Goal: Task Accomplishment & Management: Manage account settings

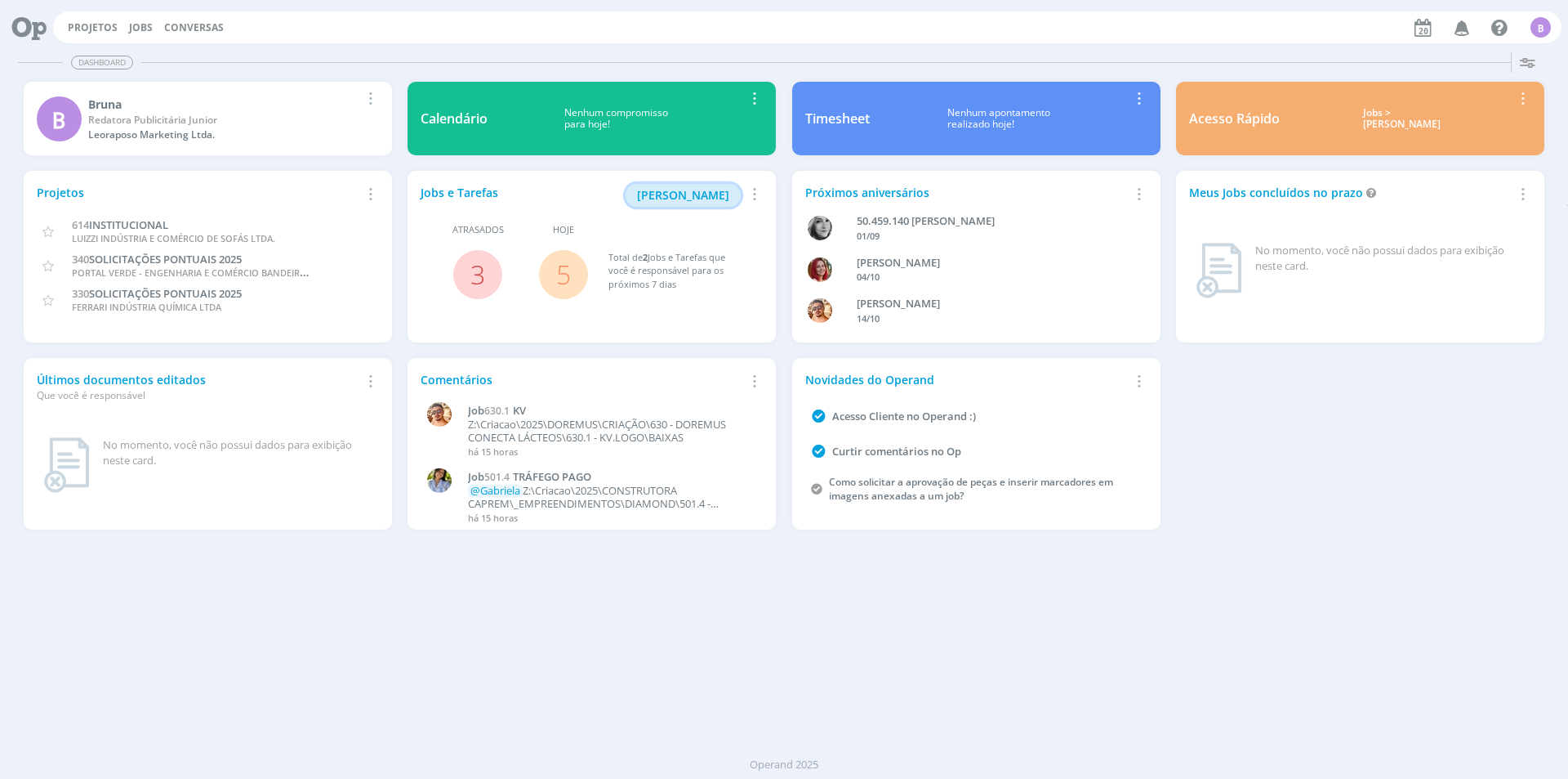
click at [687, 191] on span "[PERSON_NAME]" at bounding box center [684, 195] width 92 height 16
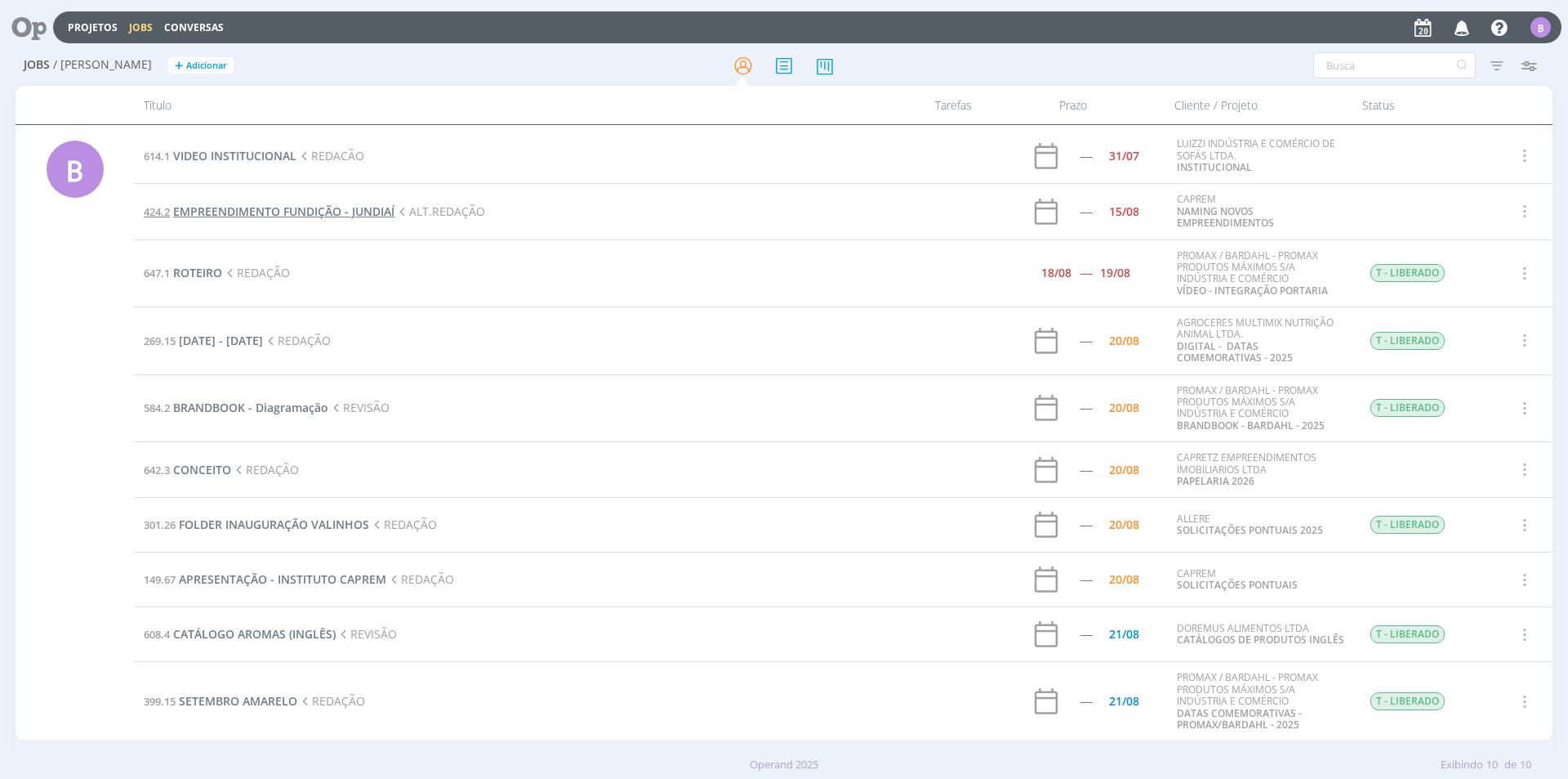
click at [259, 205] on span "EMPREENDIMENTO FUNDIÇÃO - JUNDIAÍ" at bounding box center [284, 211] width 222 height 16
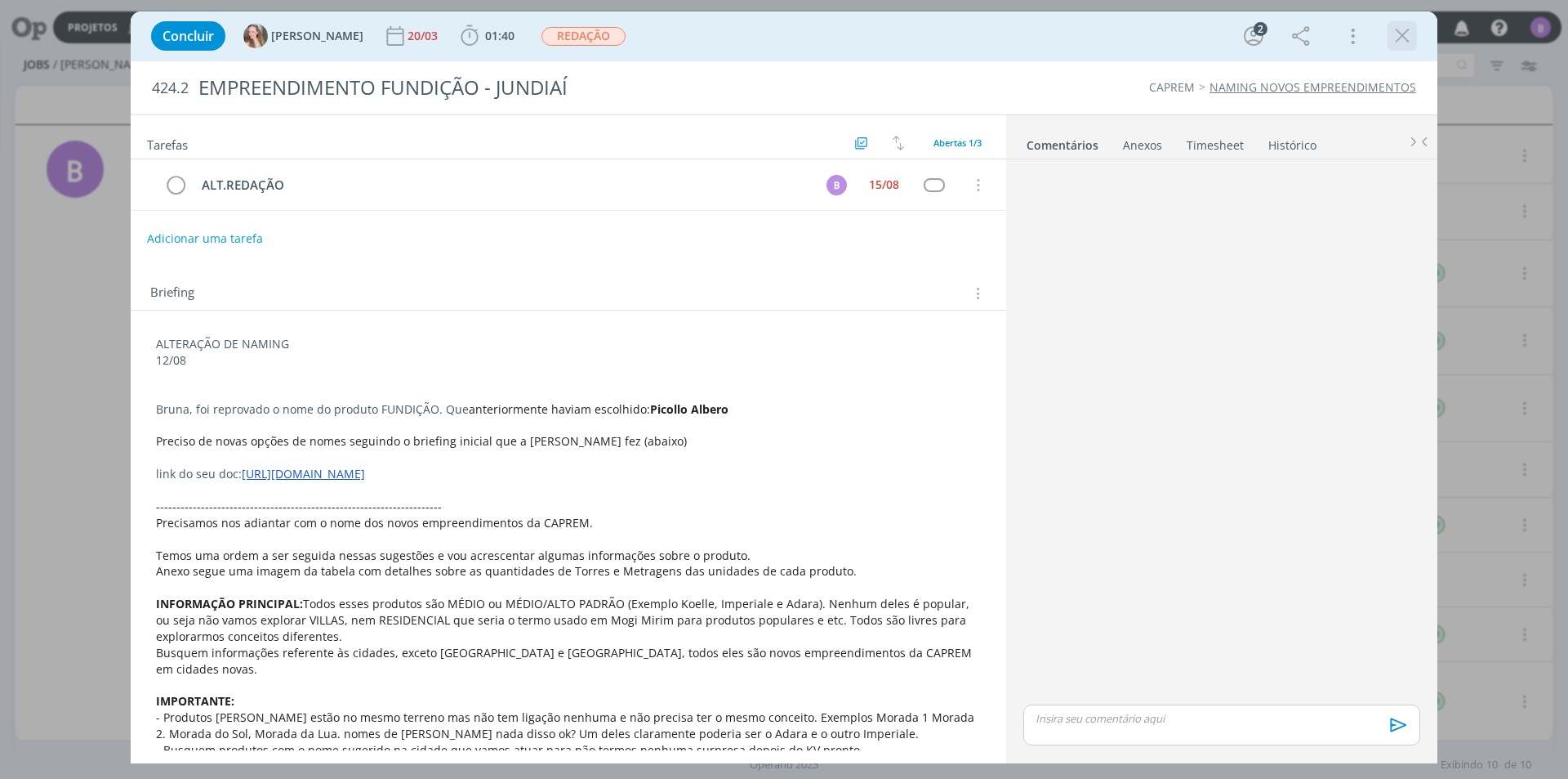
click at [1404, 36] on icon "dialog" at bounding box center [1402, 36] width 24 height 24
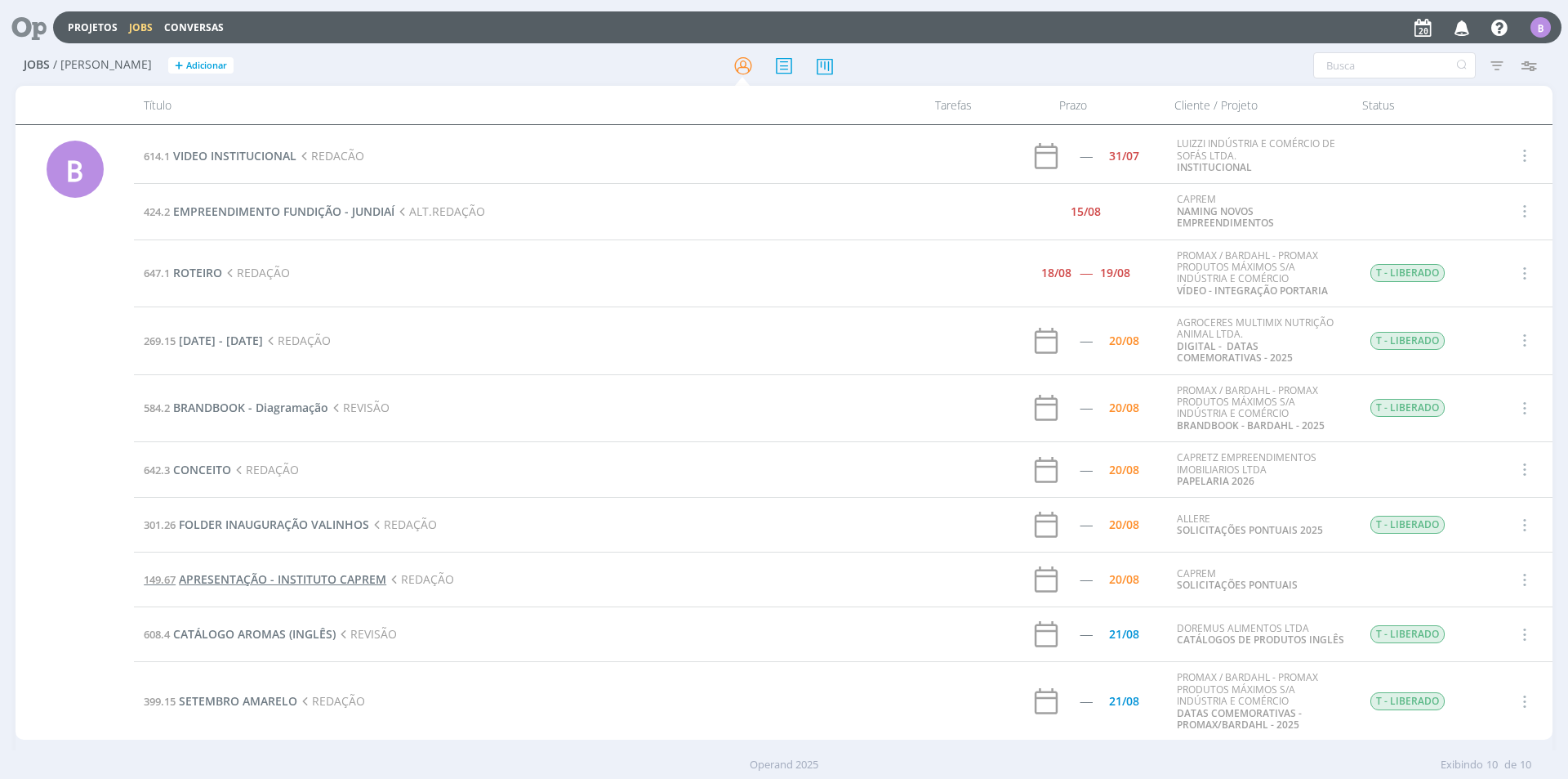
click at [273, 581] on span "APRESENTAÇÃO - INSTITUTO CAPREM" at bounding box center [283, 579] width 208 height 16
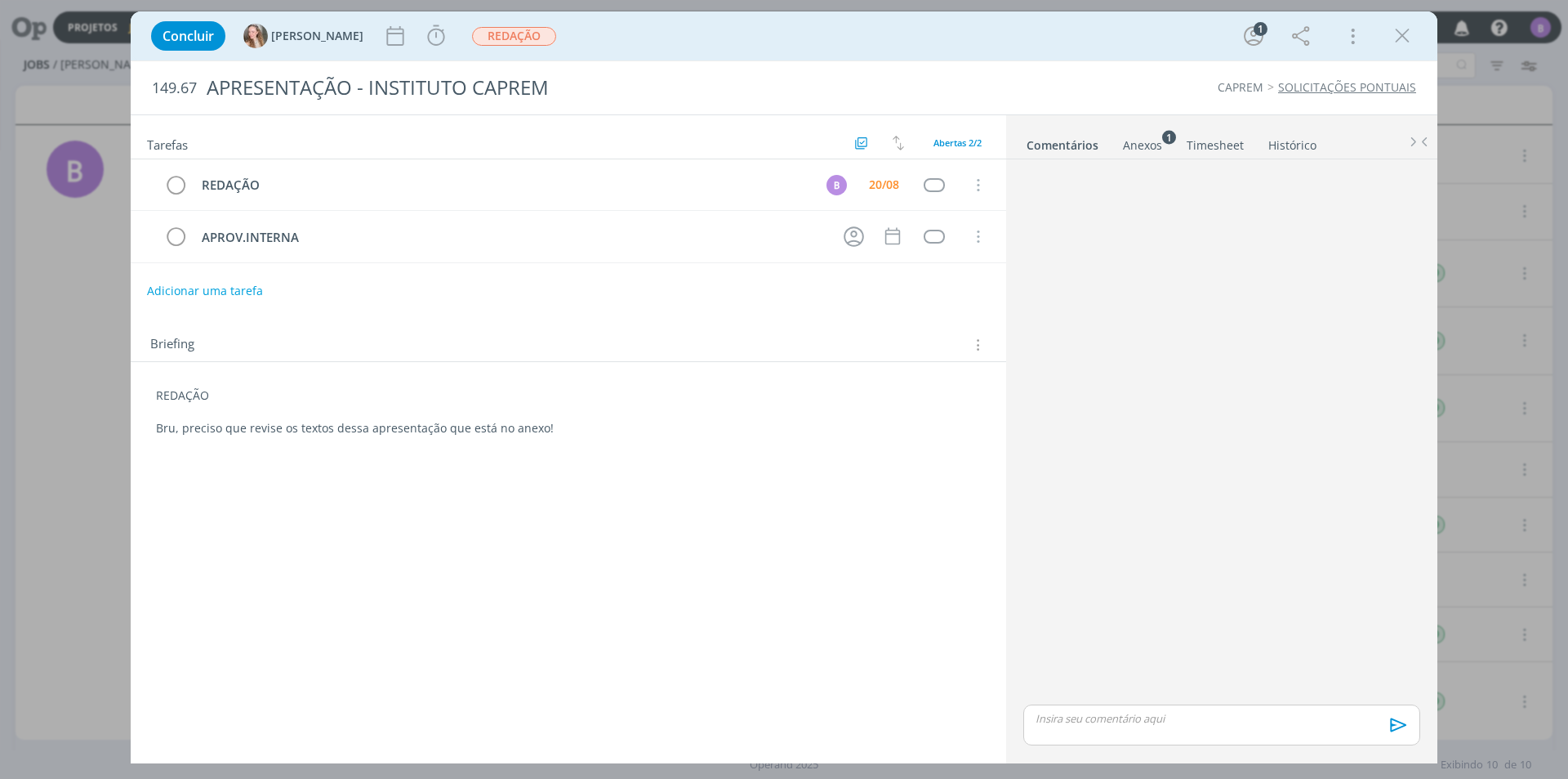
click at [1142, 148] on div "Anexos 1" at bounding box center [1142, 145] width 39 height 17
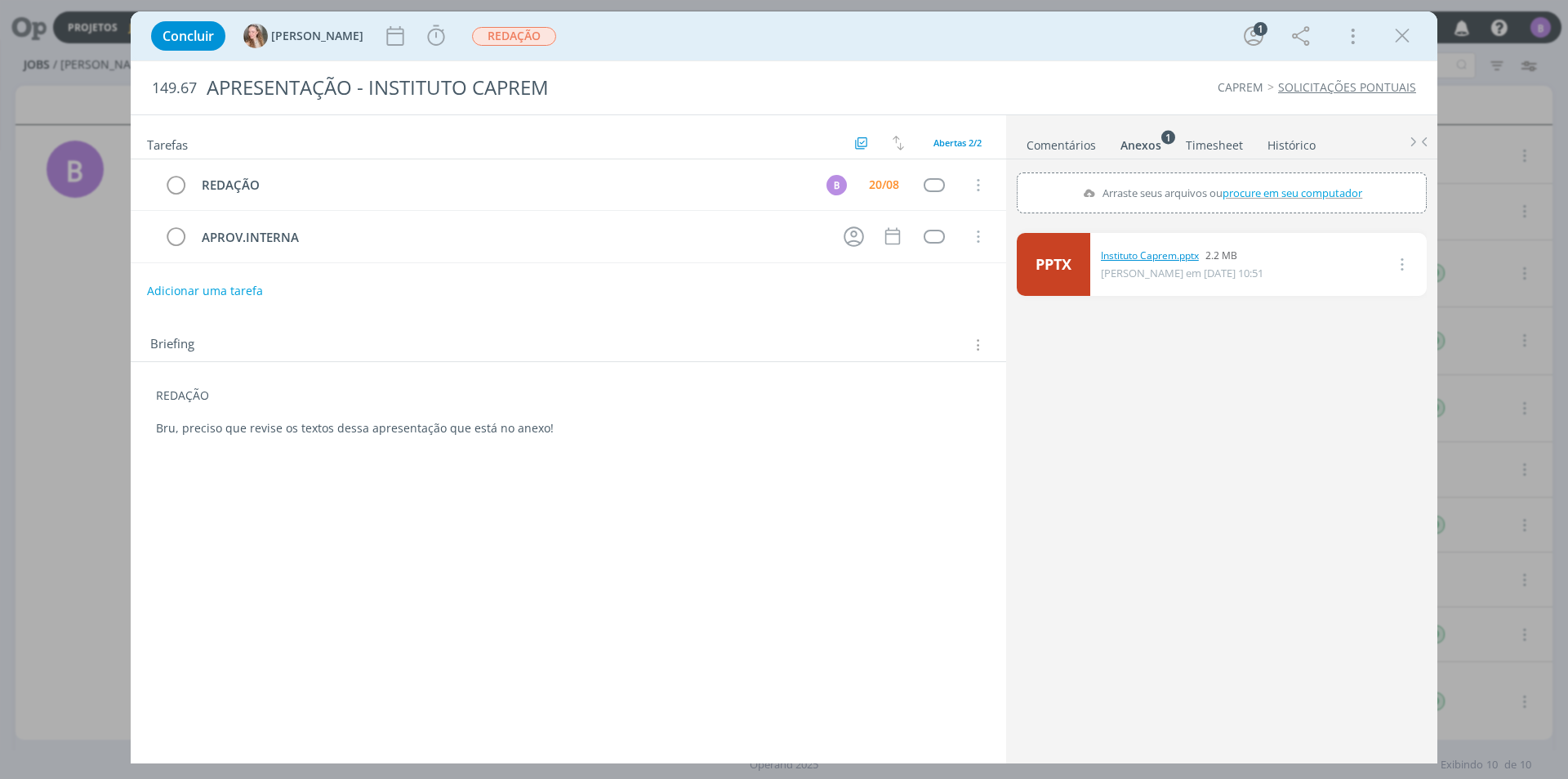
click at [1156, 251] on link "Instituto Caprem.pptx" at bounding box center [1150, 256] width 98 height 15
click at [1410, 30] on icon "dialog" at bounding box center [1402, 36] width 24 height 24
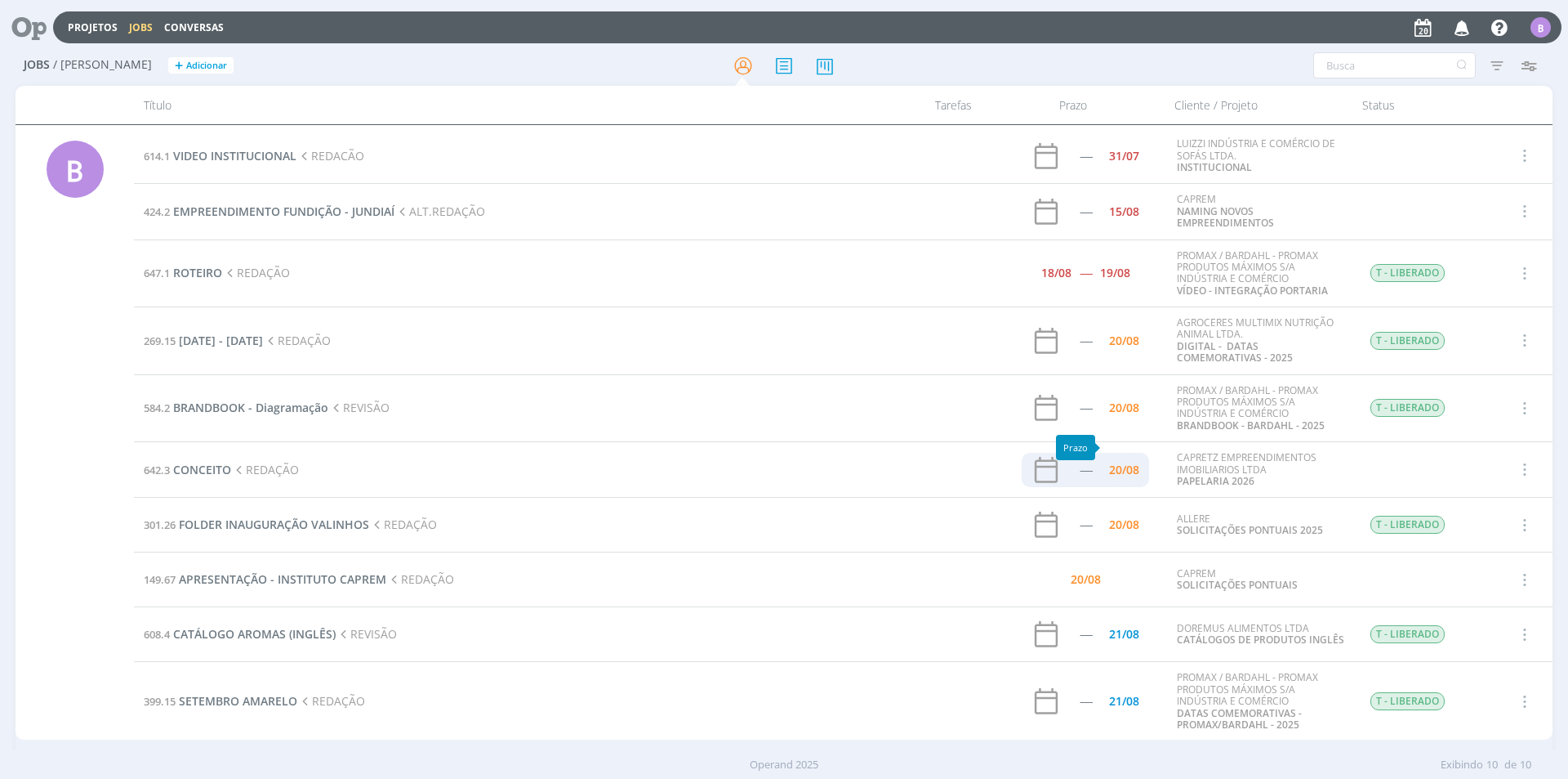
scroll to position [22, 0]
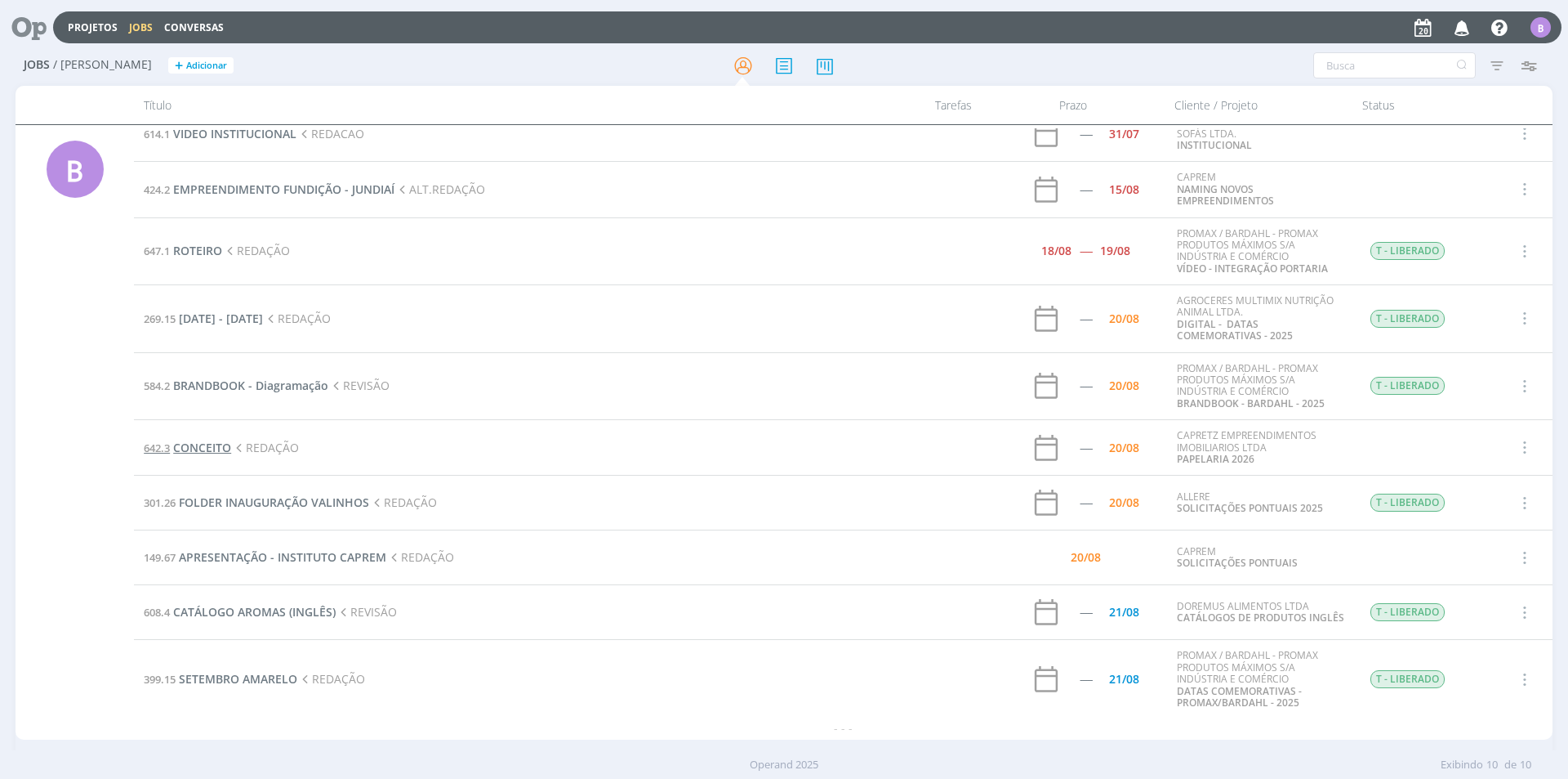
click at [181, 448] on span "CONCEITO" at bounding box center [202, 448] width 58 height 16
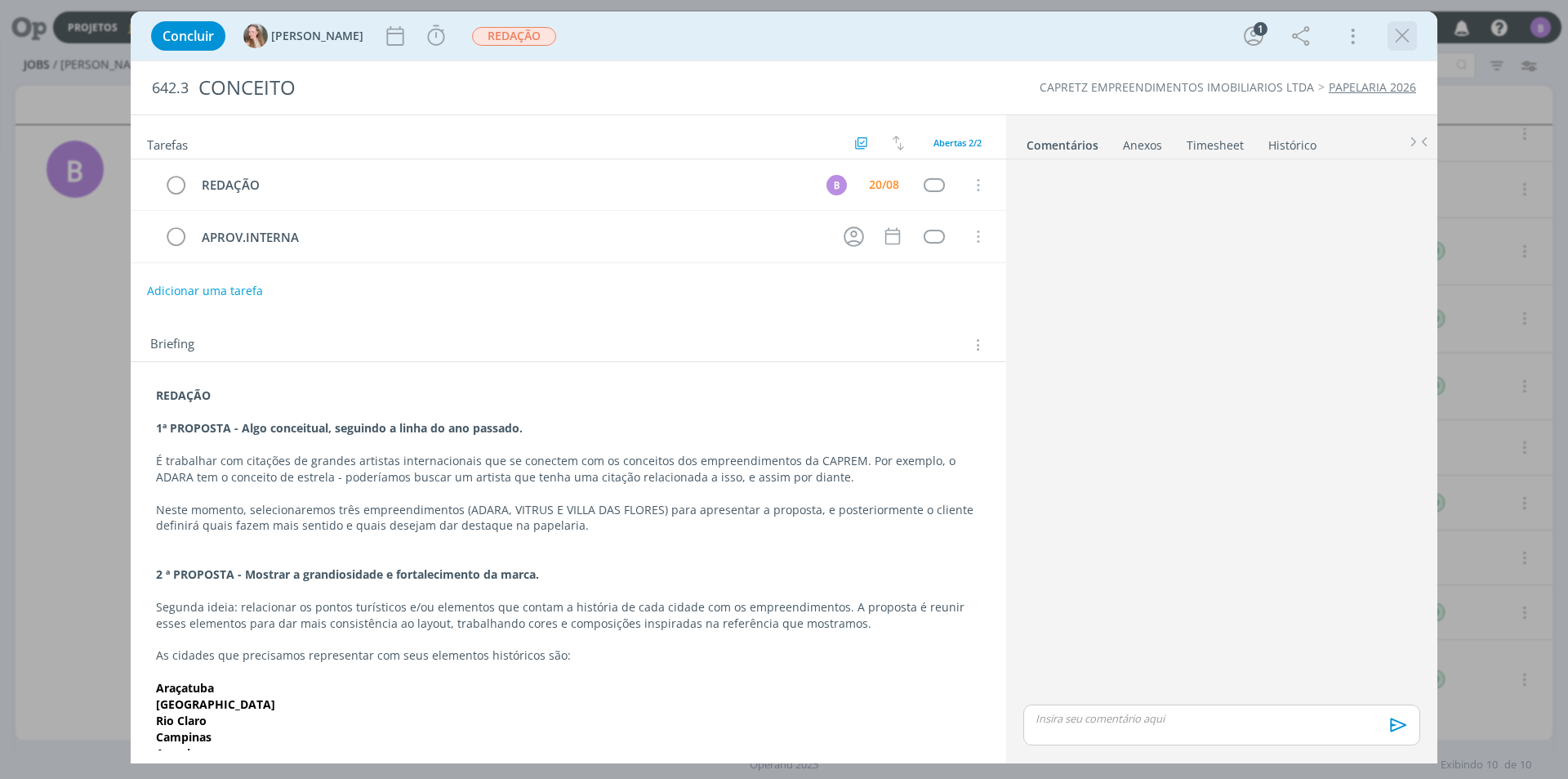
click at [1414, 34] on icon "dialog" at bounding box center [1402, 36] width 24 height 24
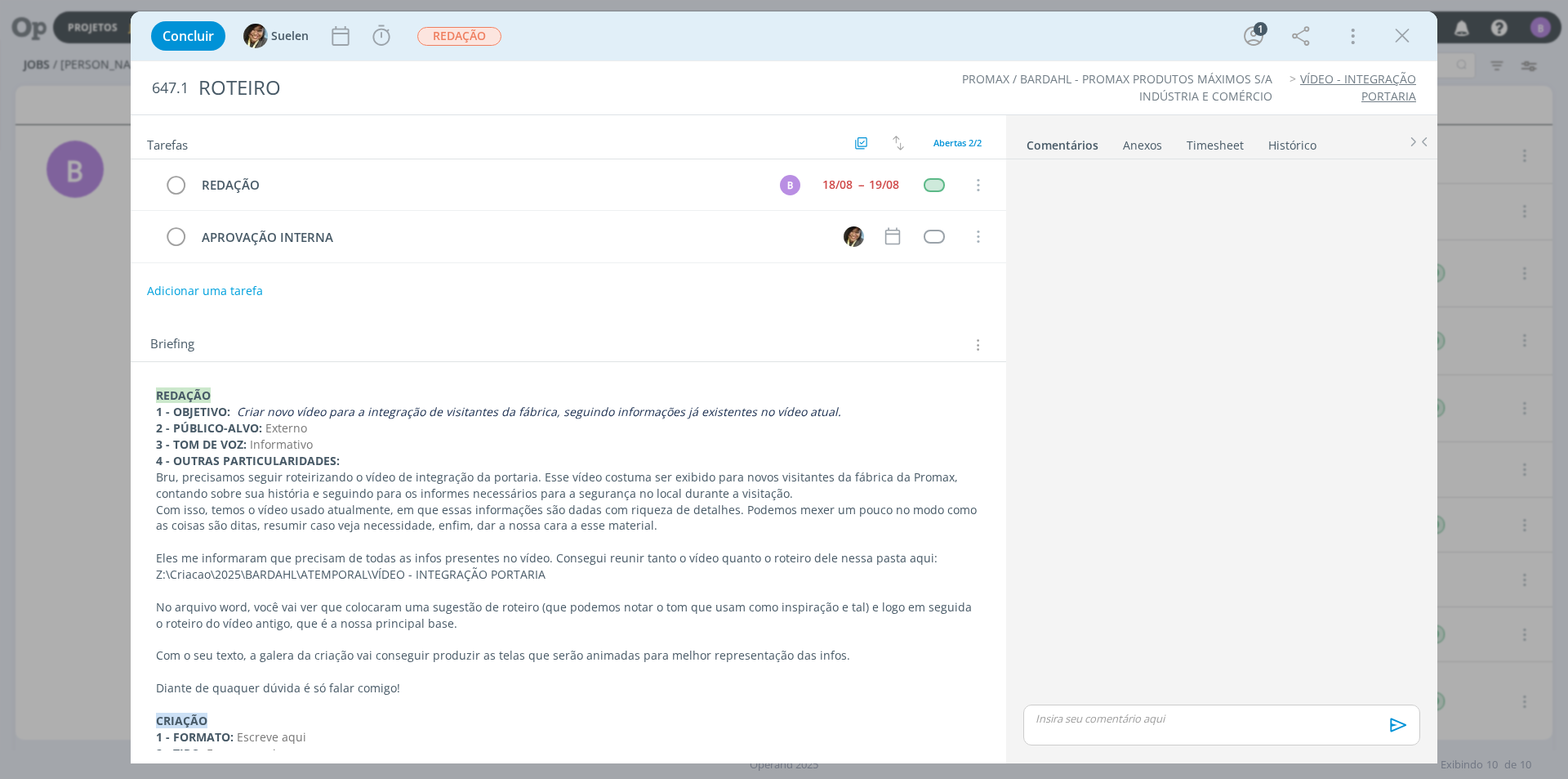
scroll to position [82, 0]
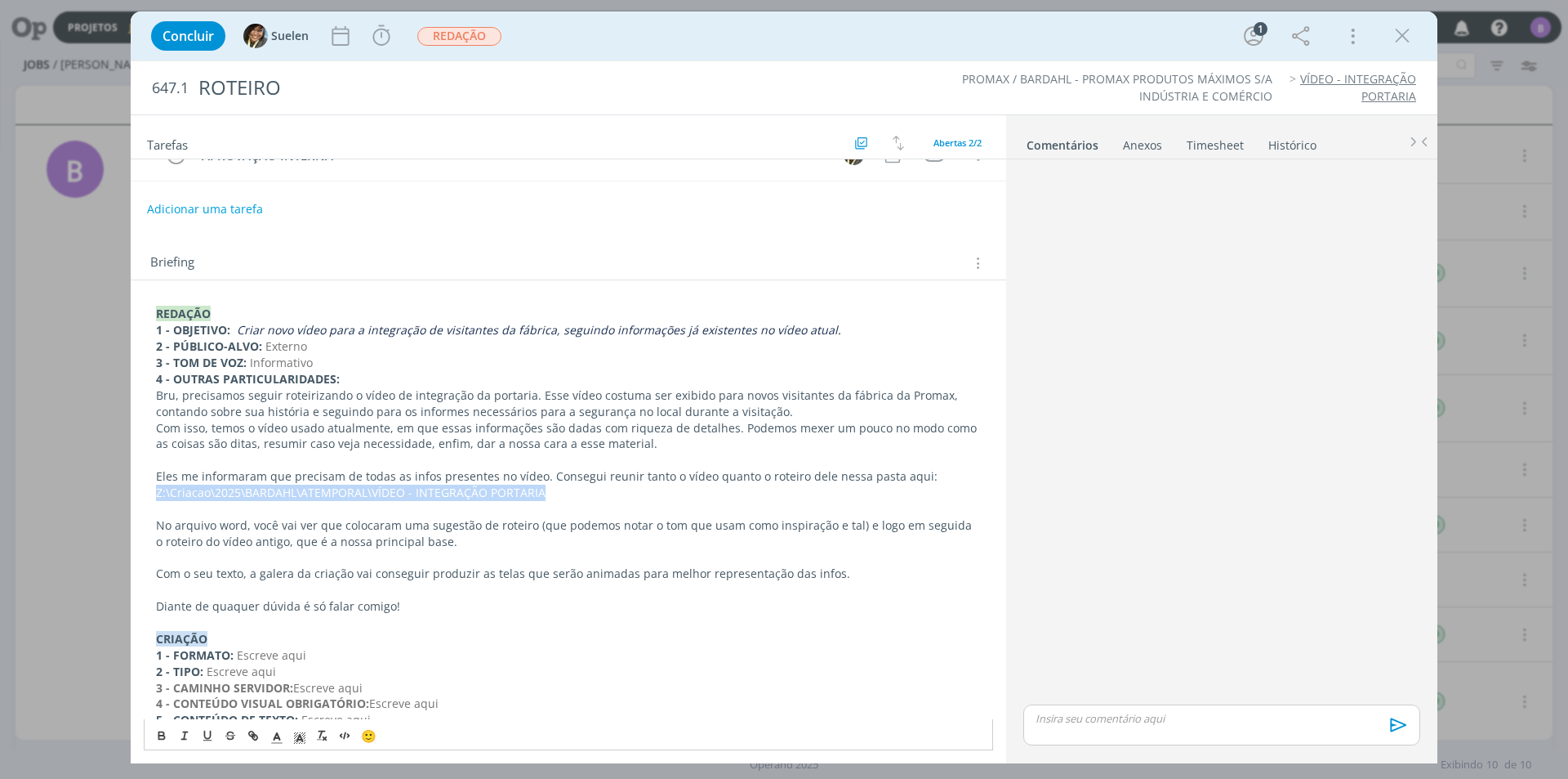
drag, startPoint x: 472, startPoint y: 495, endPoint x: 148, endPoint y: 493, distance: 324.0
click at [148, 493] on div "REDAÇÃO 1 - OBJETIVO: Criar novo vídeo para a integração de visitantes da fábri…" at bounding box center [569, 605] width 849 height 612
copy p "Z:\Criacao\2025\BARDAHL\ATEMPORAL\VÍDEO - INTEGRAÇÃO PORTARIA"
click at [560, 496] on p "Eles me informaram que precisam de todas as infos presentes no vídeo. Consegui …" at bounding box center [569, 484] width 825 height 32
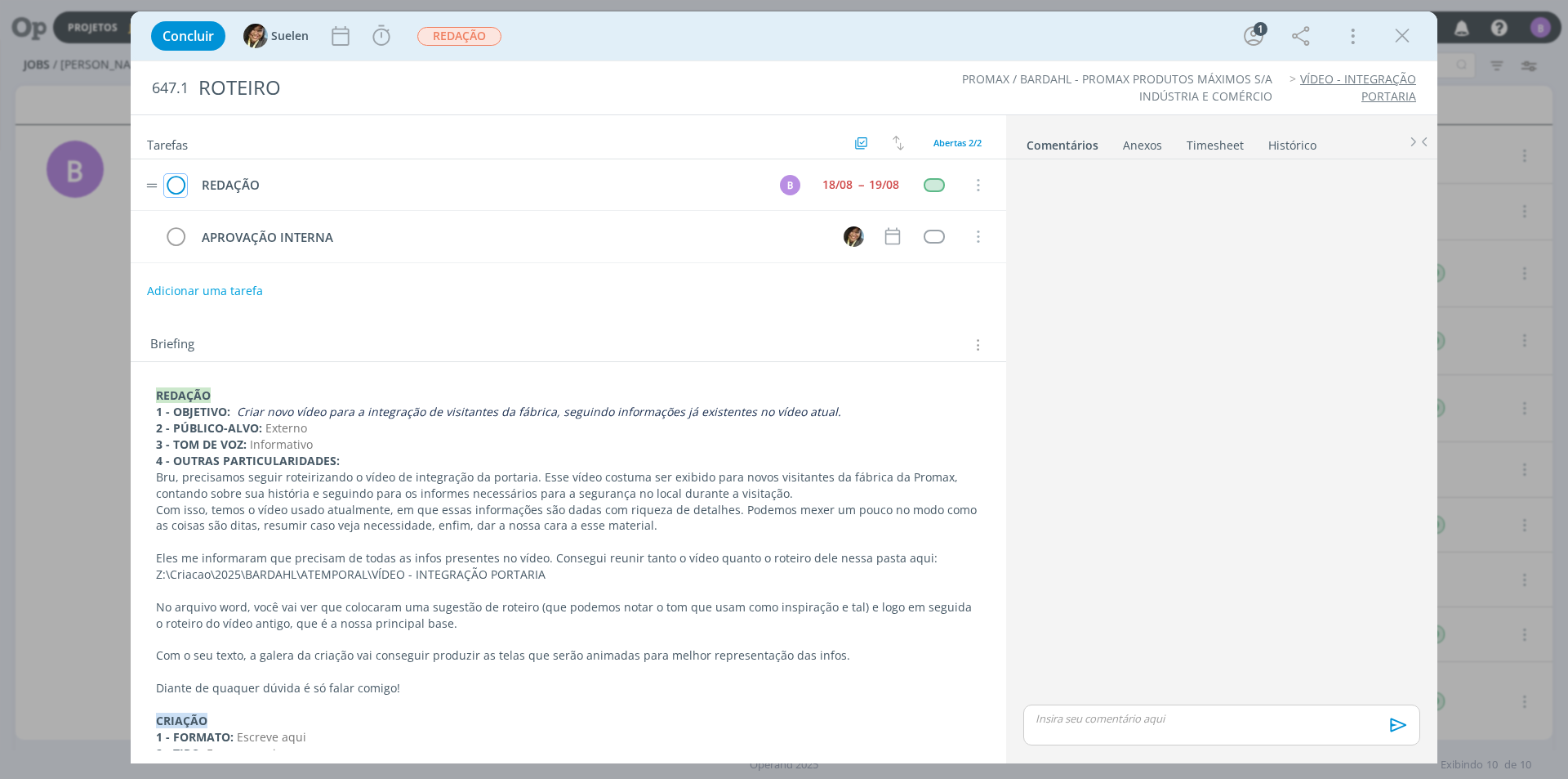
click at [172, 191] on icon "dialog" at bounding box center [175, 186] width 23 height 24
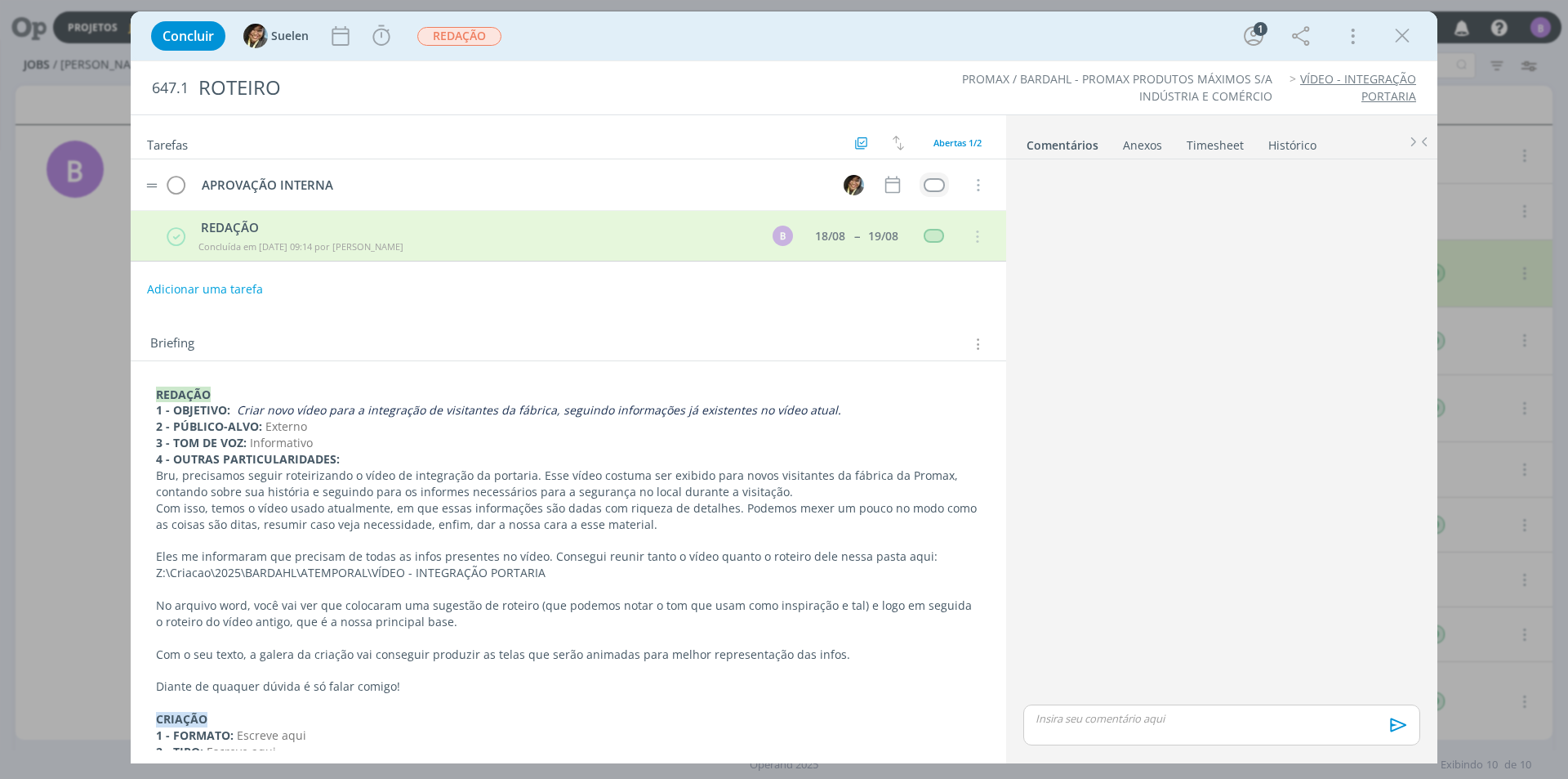
click at [933, 187] on div "dialog" at bounding box center [933, 185] width 20 height 14
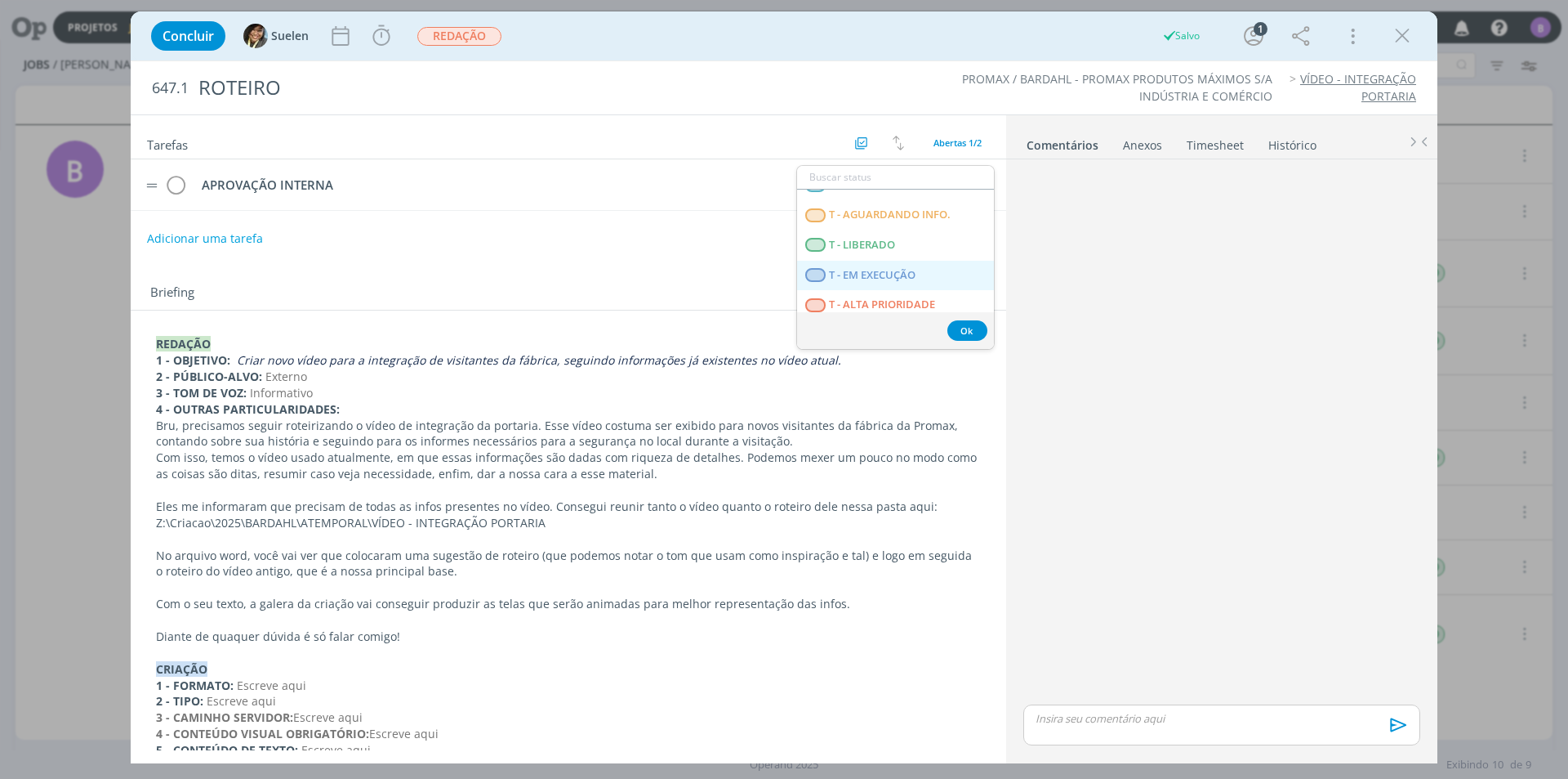
scroll to position [245, 0]
click at [903, 227] on span "APROVAÇÃO INTERNA" at bounding box center [885, 229] width 112 height 13
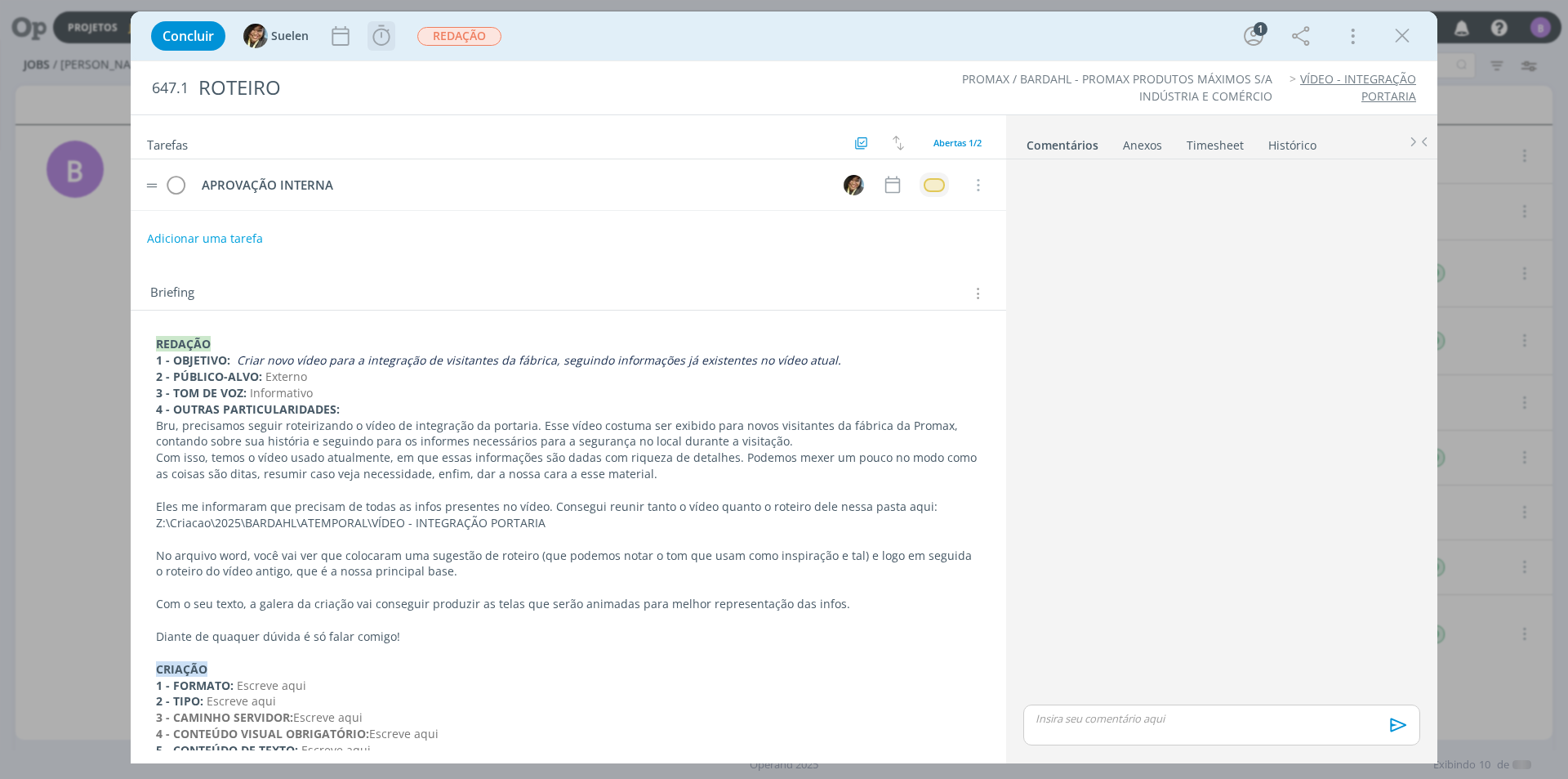
click at [386, 23] on button "dialog" at bounding box center [381, 36] width 26 height 26
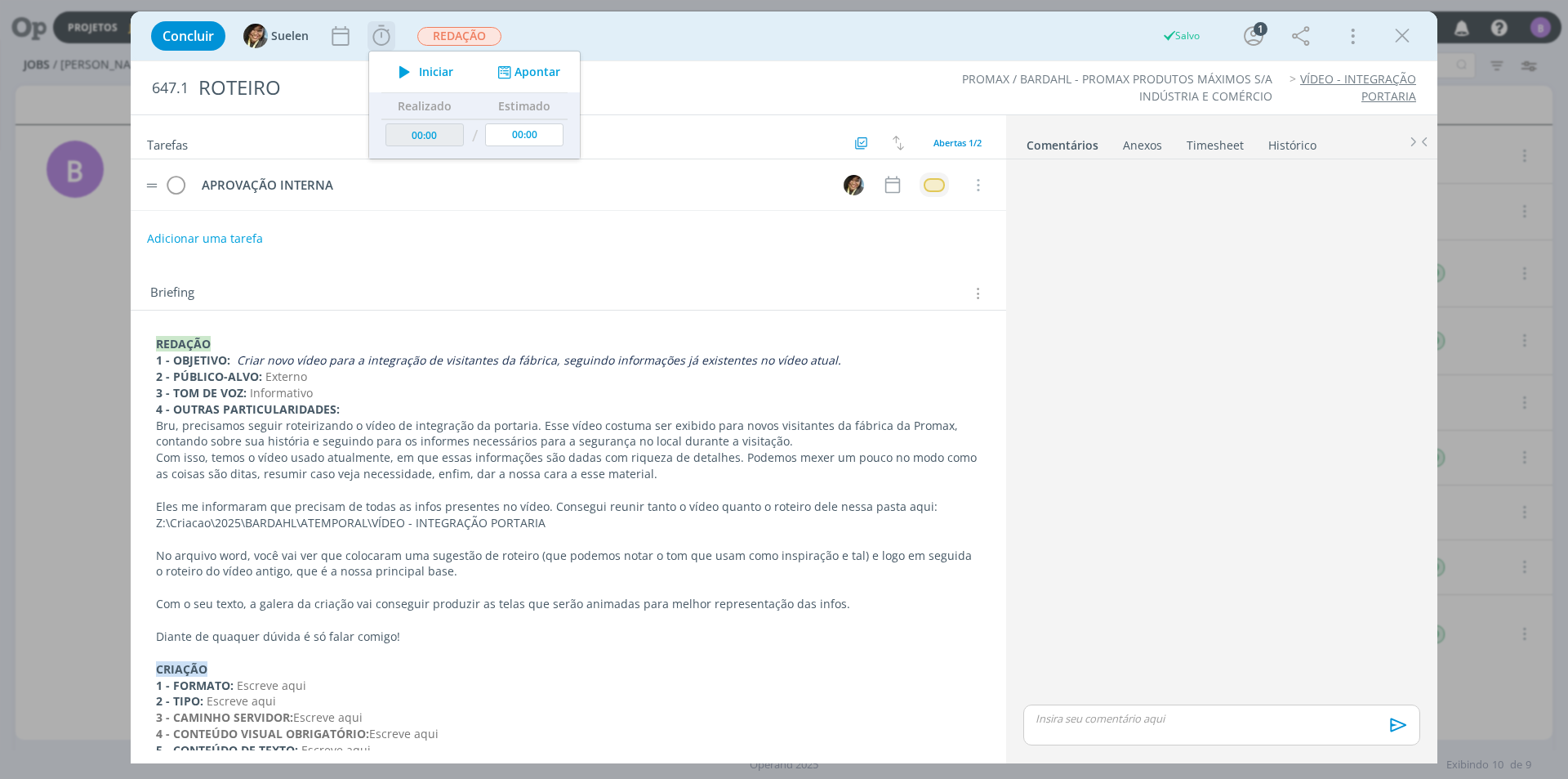
click at [556, 65] on button "Apontar" at bounding box center [528, 72] width 68 height 17
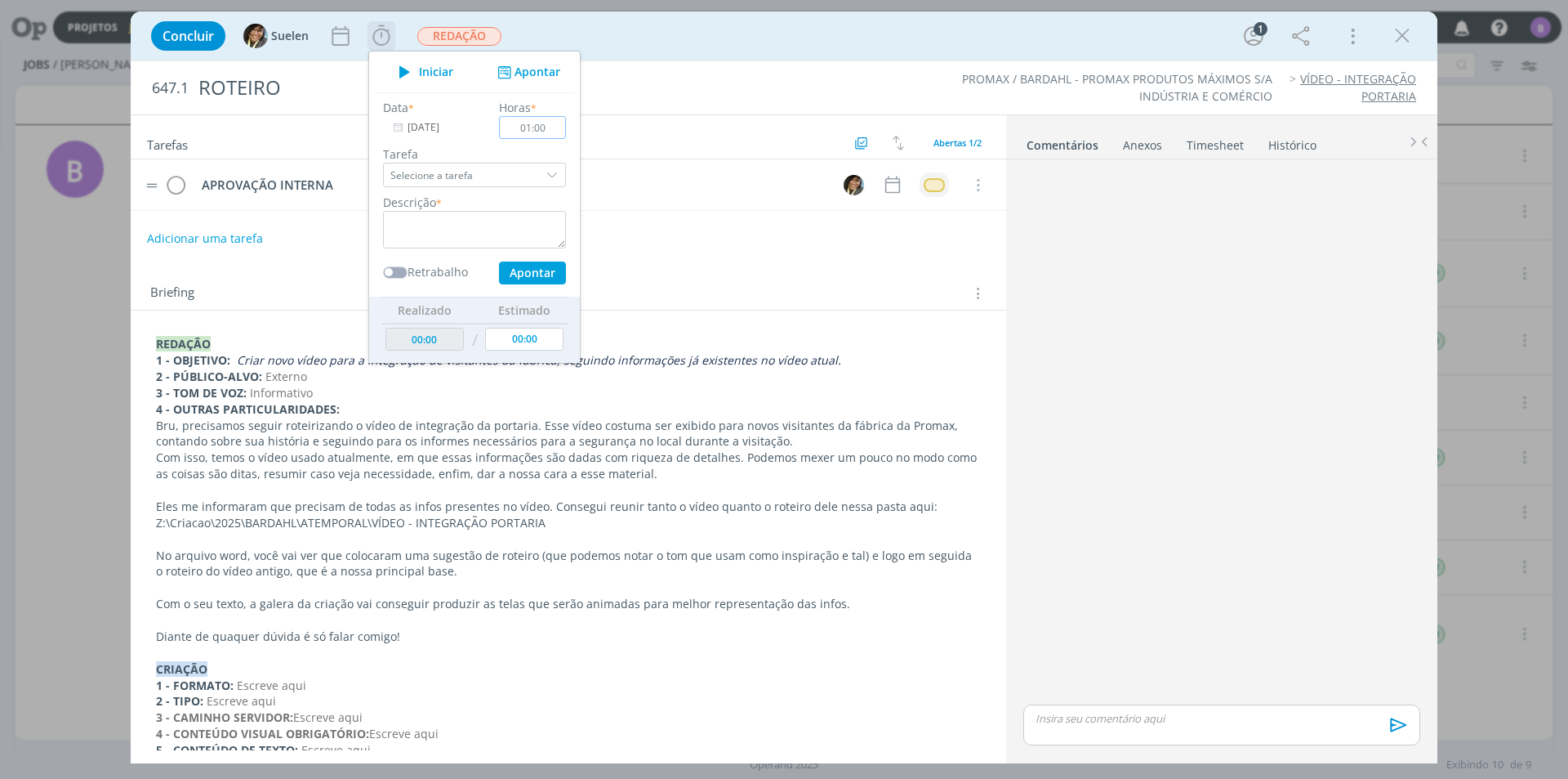
type input "01:00"
click at [426, 111] on div "Data * 20/08/2025" at bounding box center [433, 119] width 116 height 40
drag, startPoint x: 426, startPoint y: 126, endPoint x: 455, endPoint y: 140, distance: 32.2
click at [427, 126] on input "[DATE]" at bounding box center [433, 127] width 102 height 23
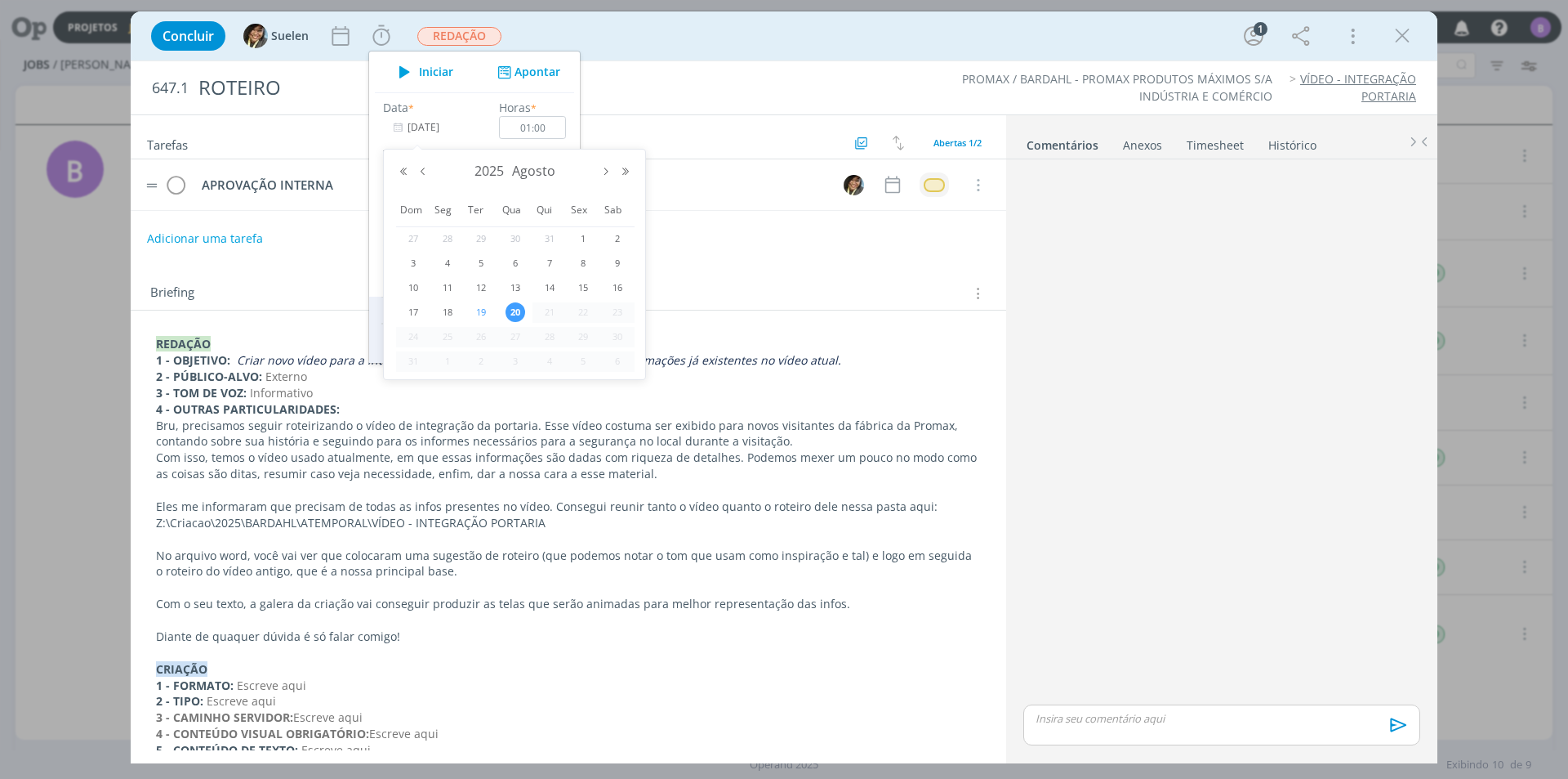
click at [481, 301] on td "19" at bounding box center [481, 313] width 34 height 24
type input "19/08/2025"
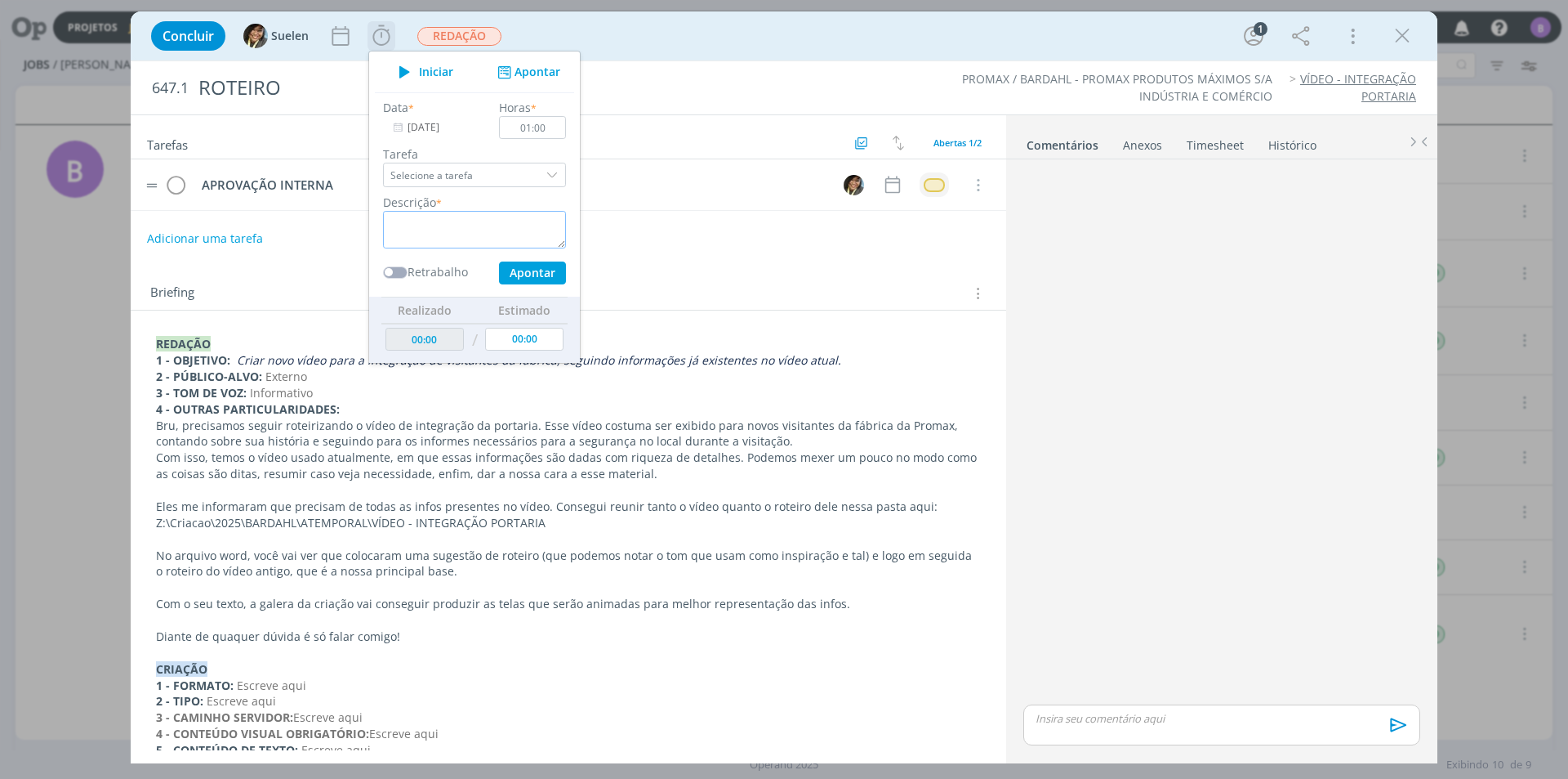
click at [419, 220] on textarea "dialog" at bounding box center [474, 229] width 183 height 38
type textarea "Timesheet"
click at [548, 276] on button "Apontar" at bounding box center [532, 273] width 67 height 23
type input "01:00"
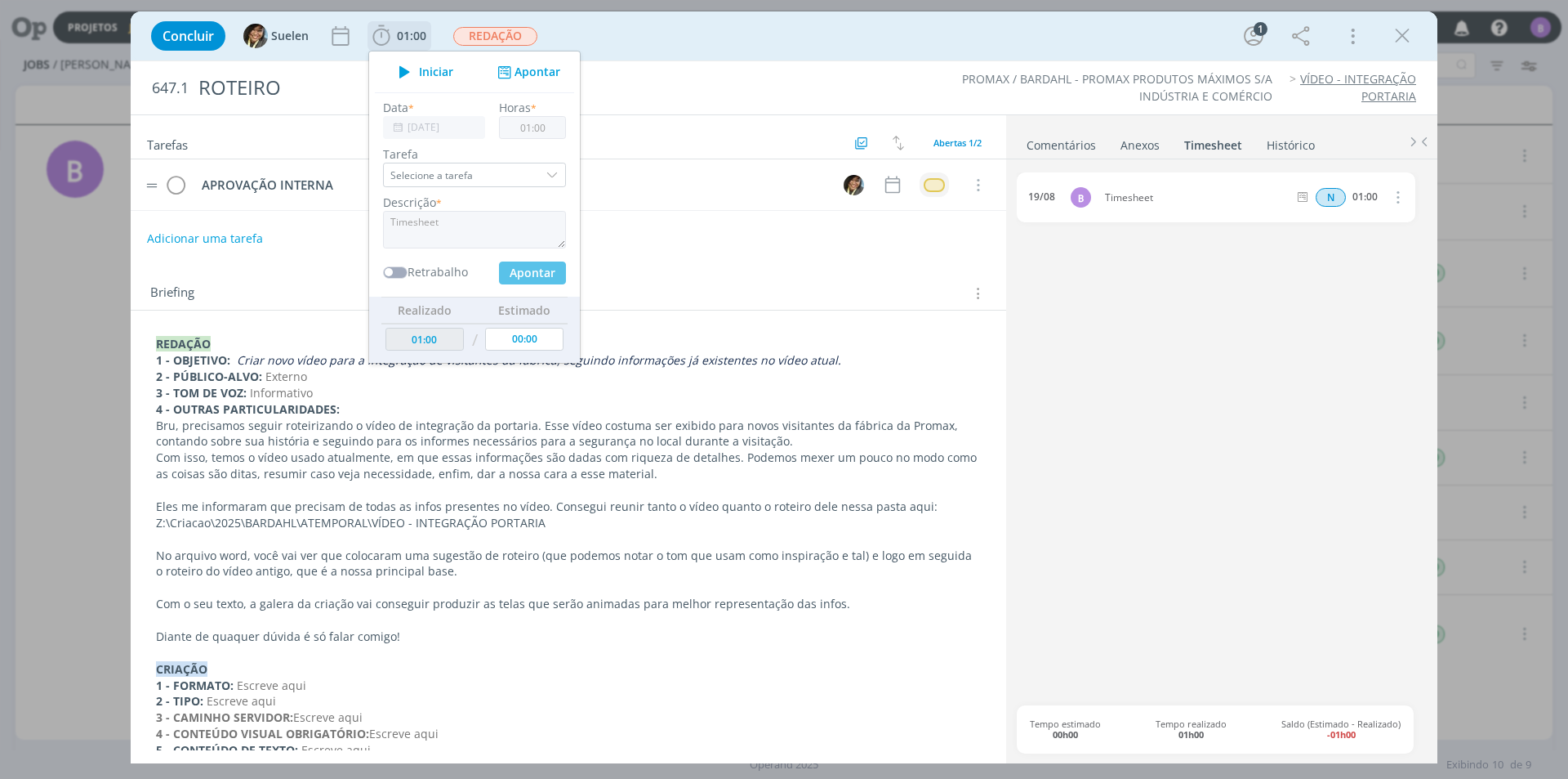
type input "[DATE]"
type input "00:00"
type input "01:30"
click at [462, 213] on textarea "dialog" at bounding box center [474, 229] width 183 height 38
type textarea "Timesheet"
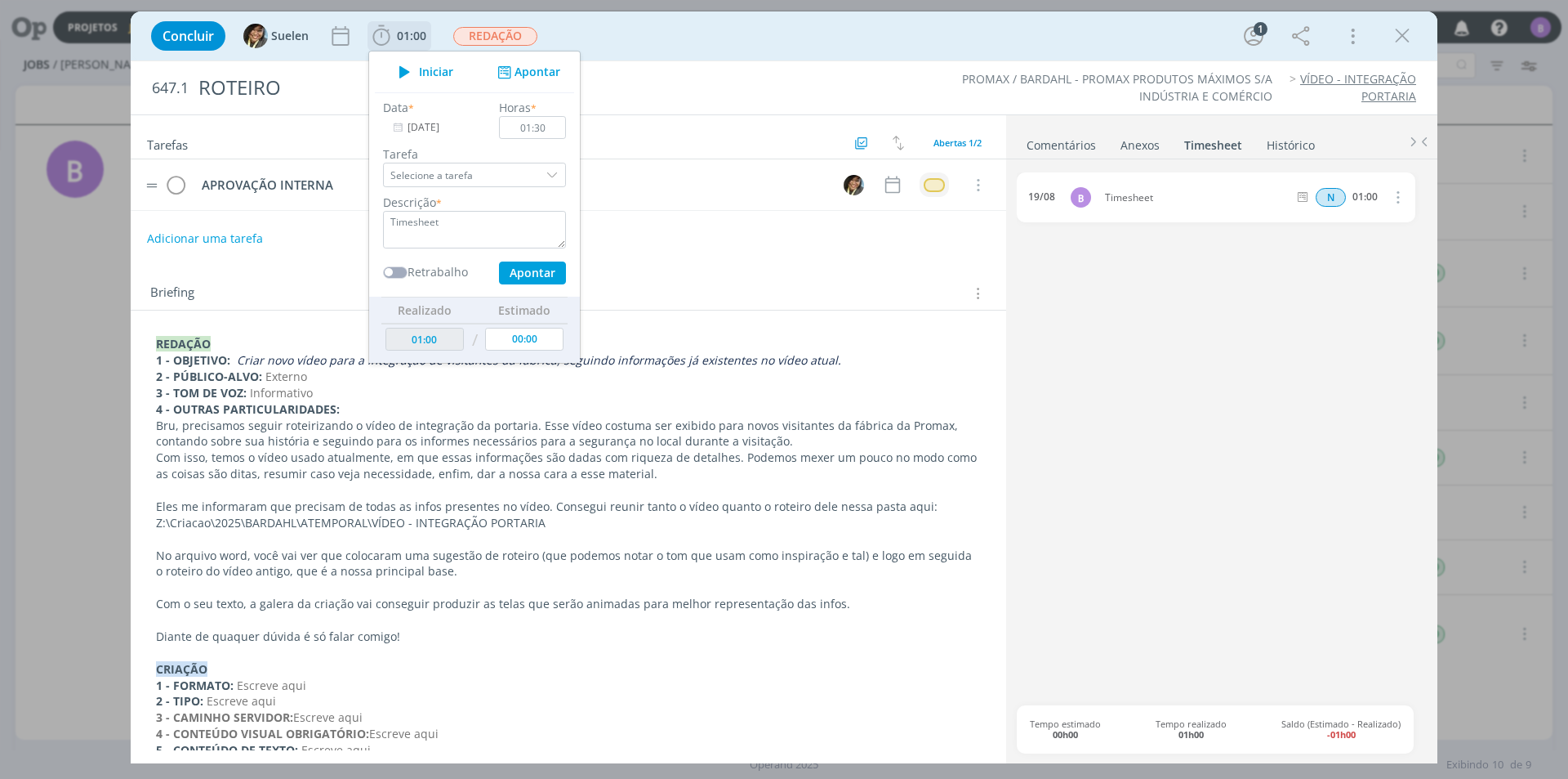
click at [438, 131] on input "[DATE]" at bounding box center [433, 127] width 102 height 23
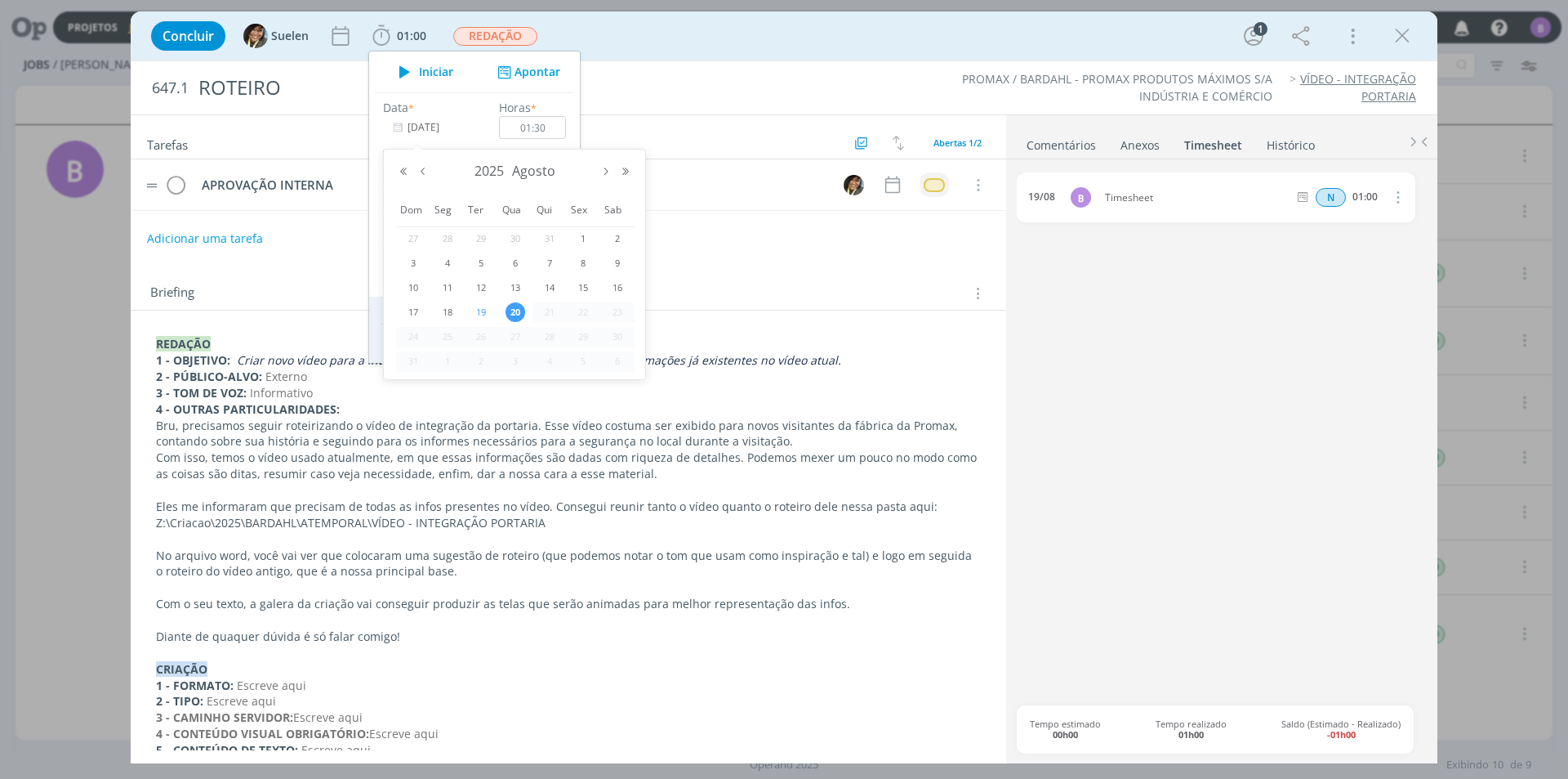
click at [483, 308] on span "19" at bounding box center [481, 312] width 19 height 19
type input "19/08/2025"
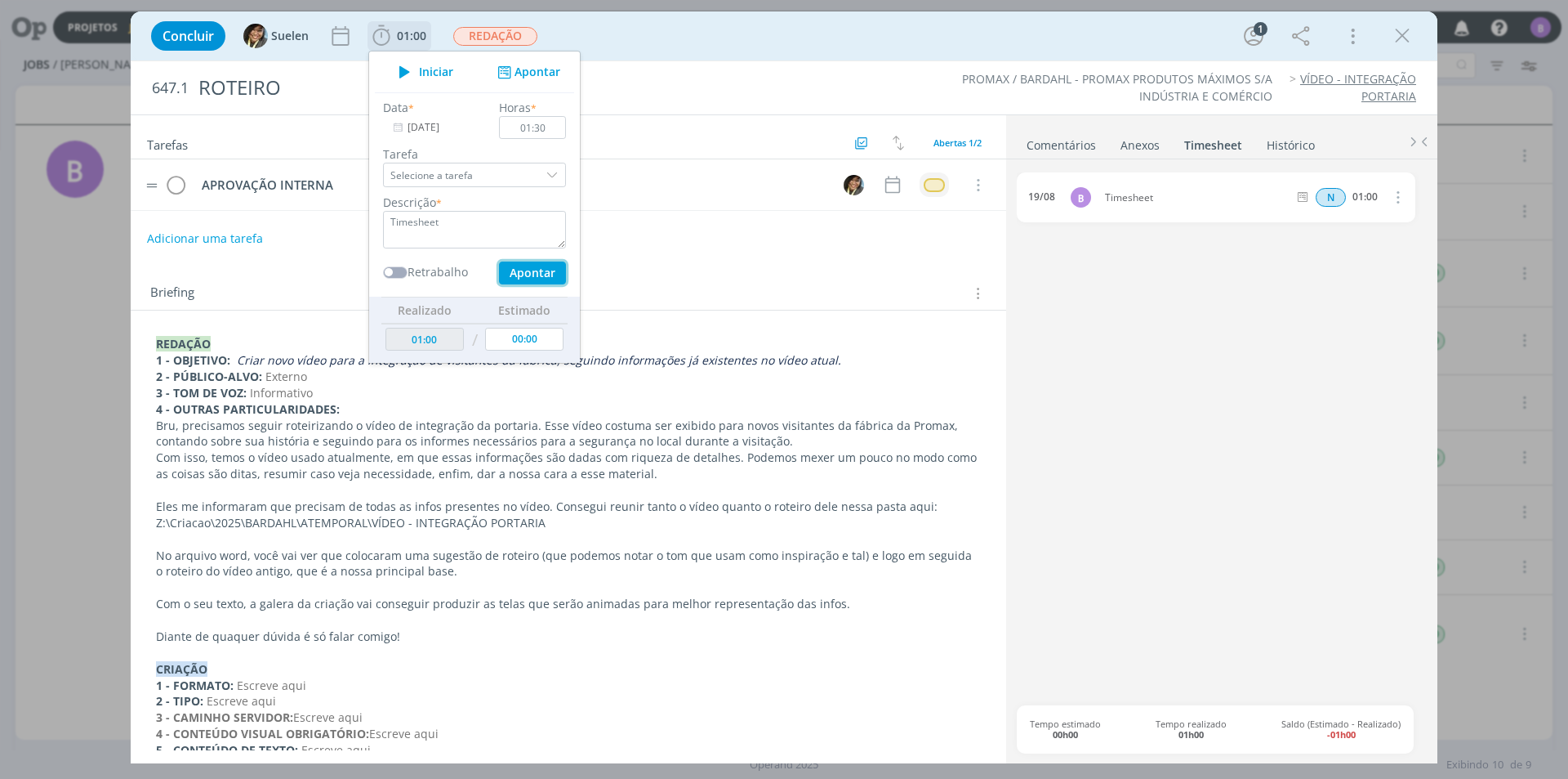
click at [526, 269] on button "Apontar" at bounding box center [532, 273] width 67 height 23
type input "02:30"
type input "[DATE]"
type input "00:00"
click at [1060, 144] on link "Comentários" at bounding box center [1060, 141] width 71 height 24
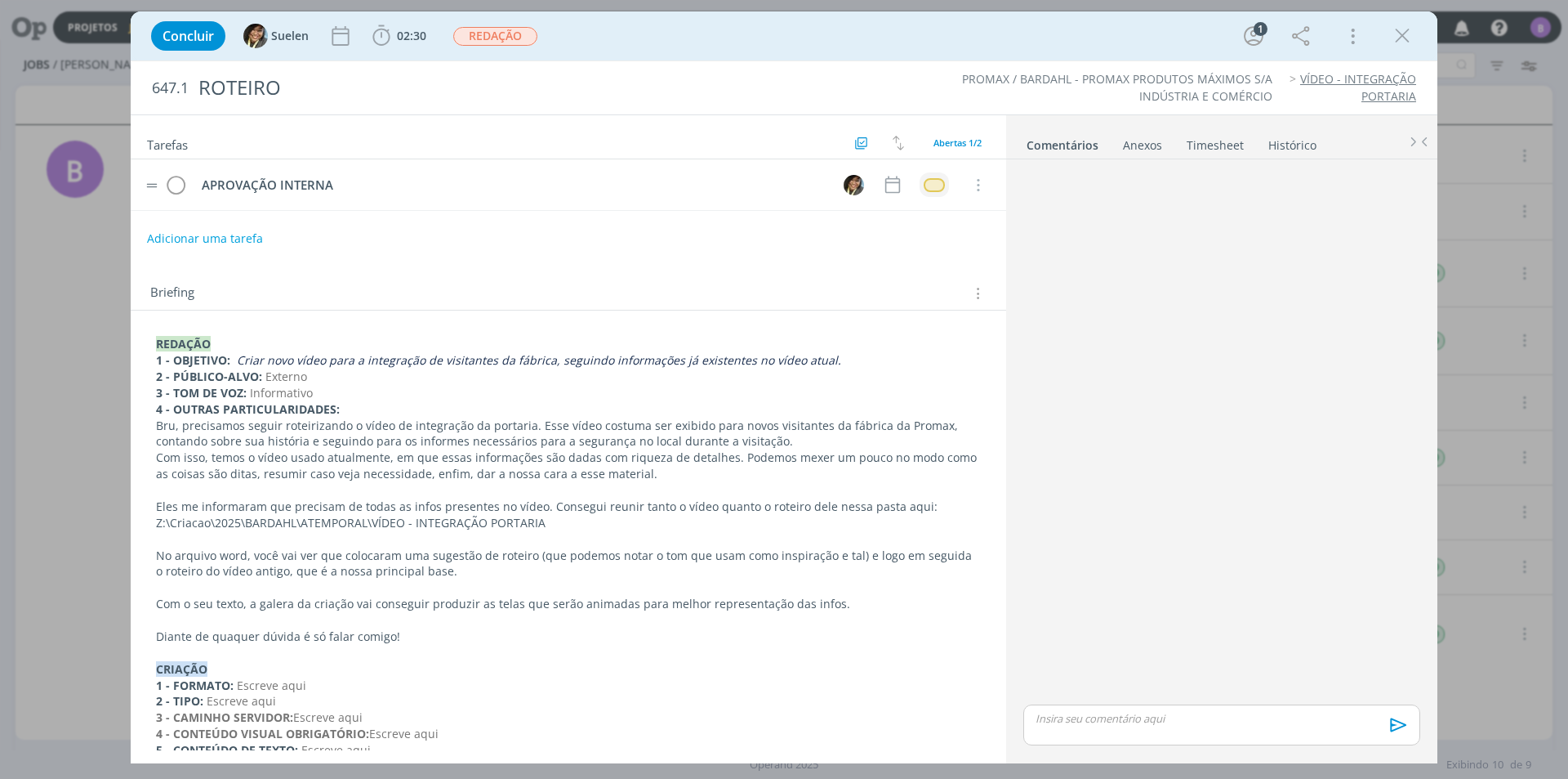
click at [928, 191] on div "dialog" at bounding box center [933, 185] width 20 height 14
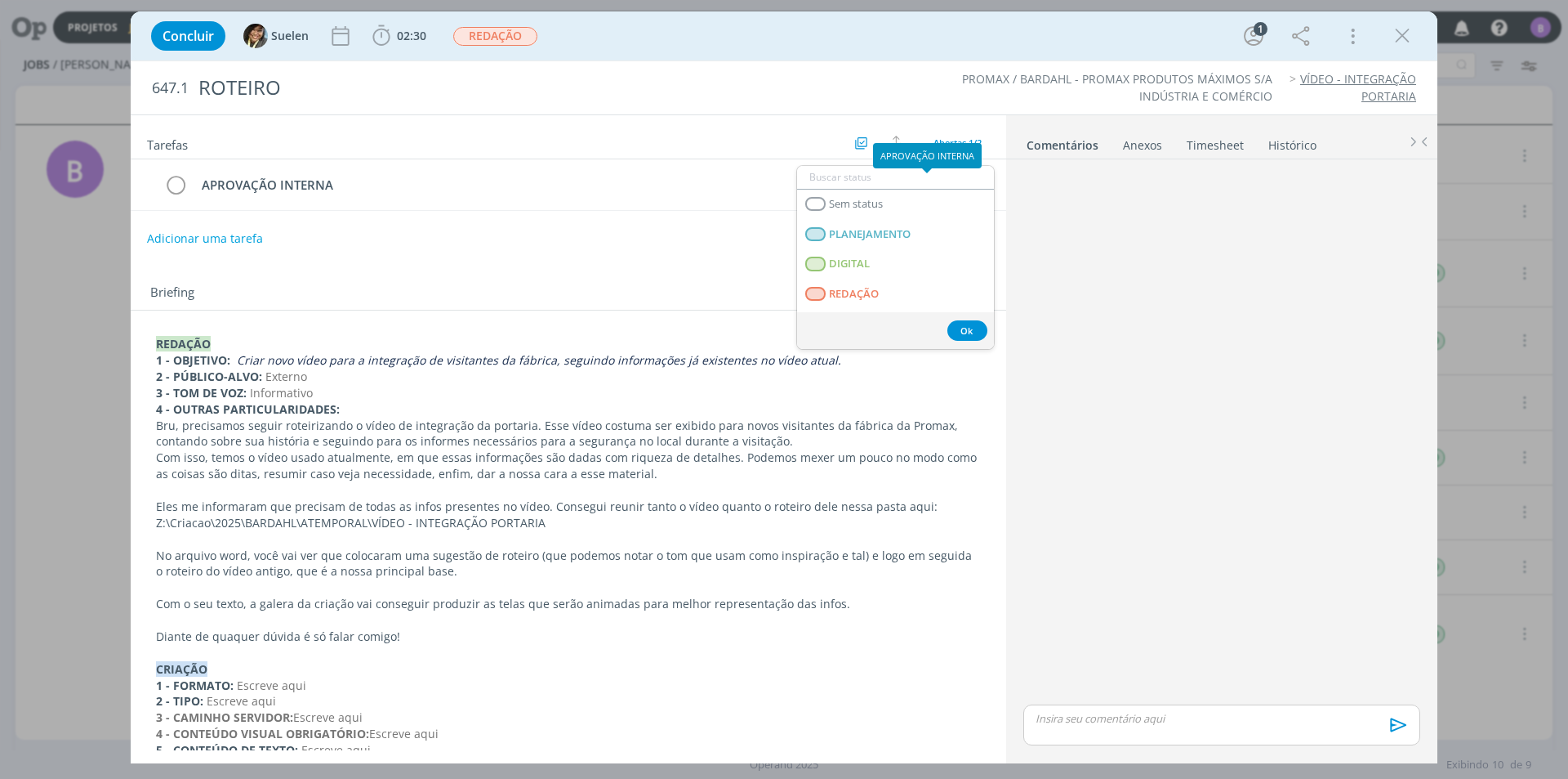
scroll to position [417, 0]
click at [898, 233] on LIBERADO "T - LIBERADO" at bounding box center [896, 237] width 197 height 31
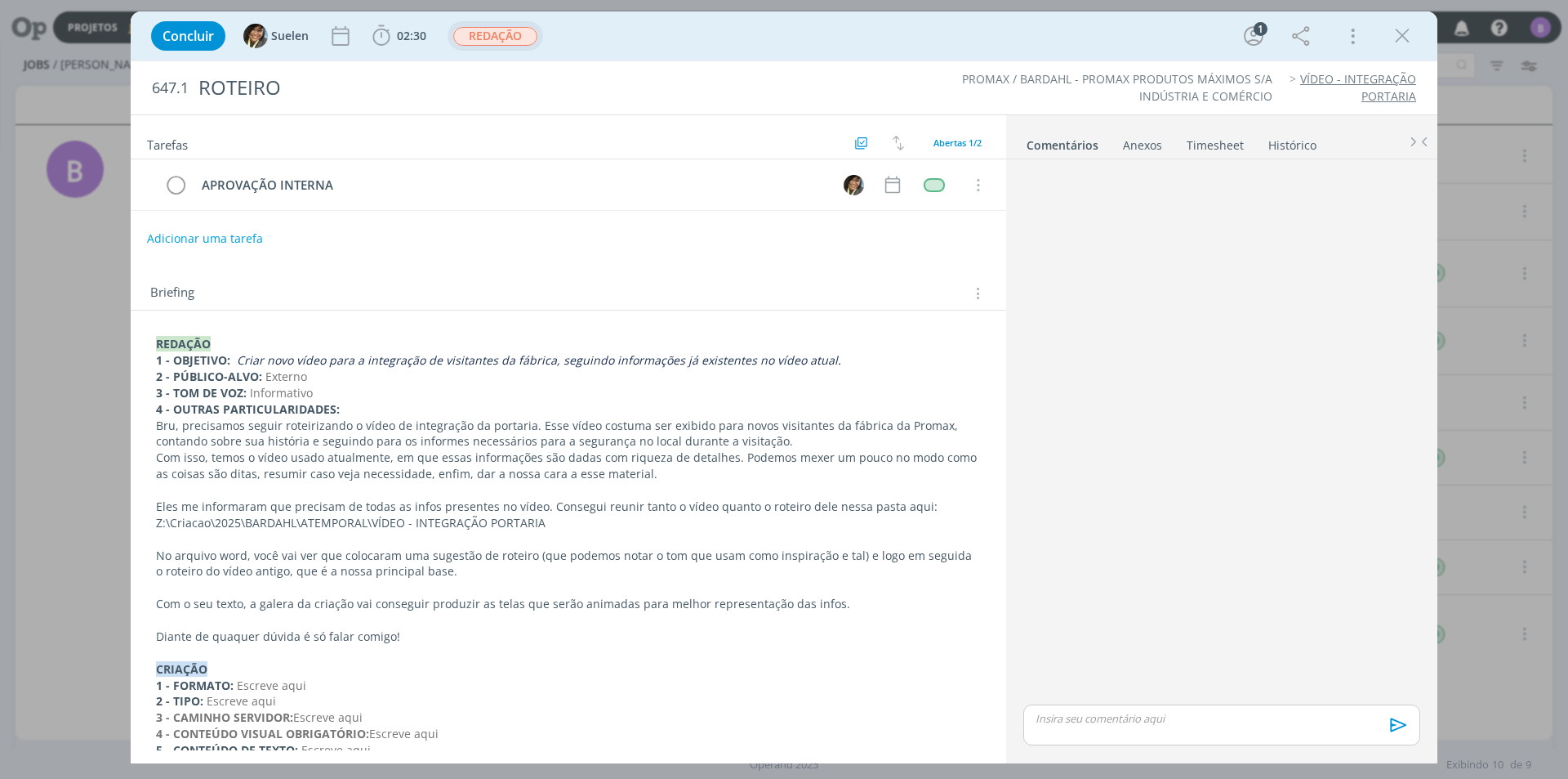
click at [497, 32] on span "REDAÇÃO" at bounding box center [495, 37] width 84 height 19
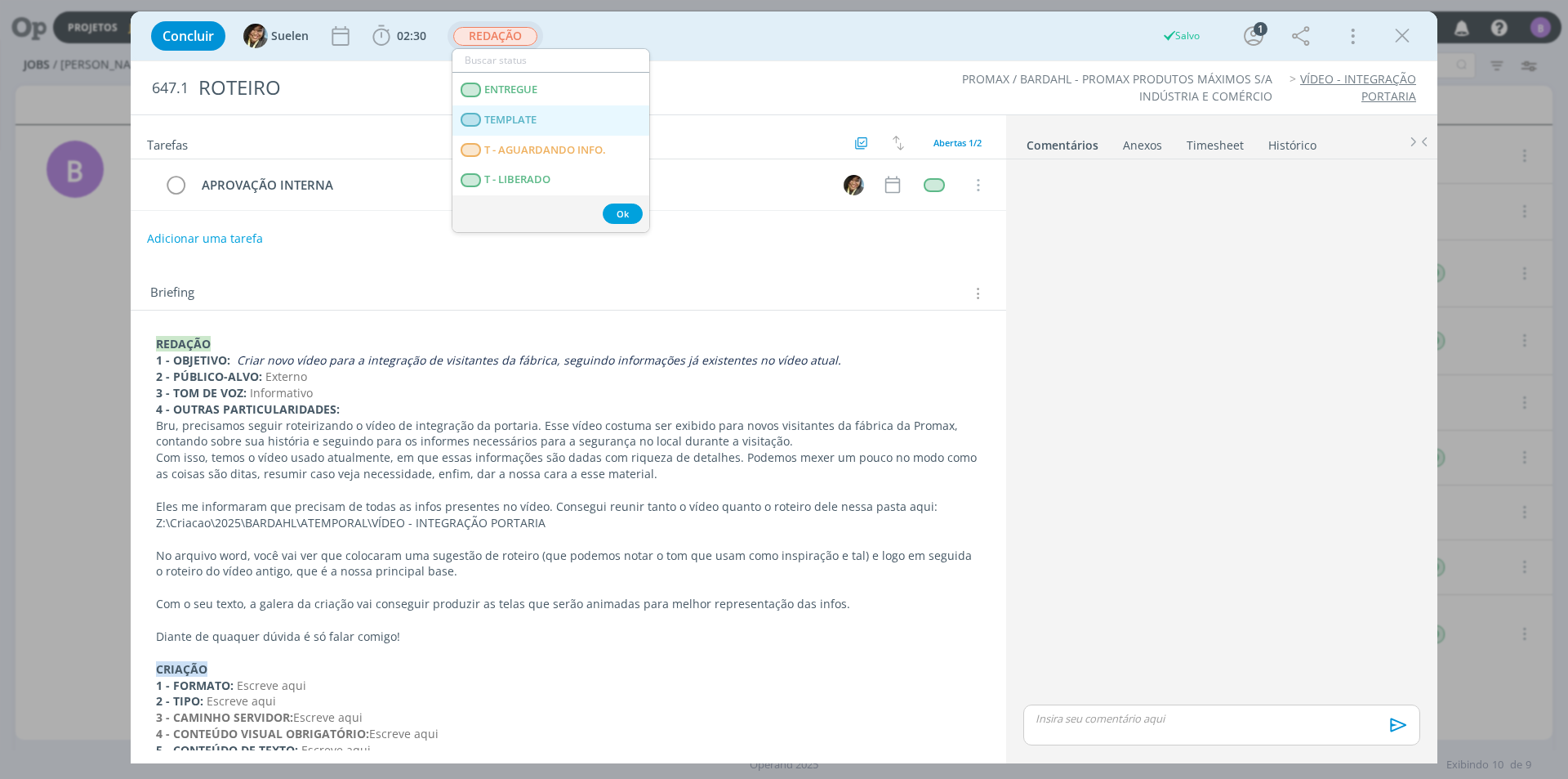
scroll to position [163, 0]
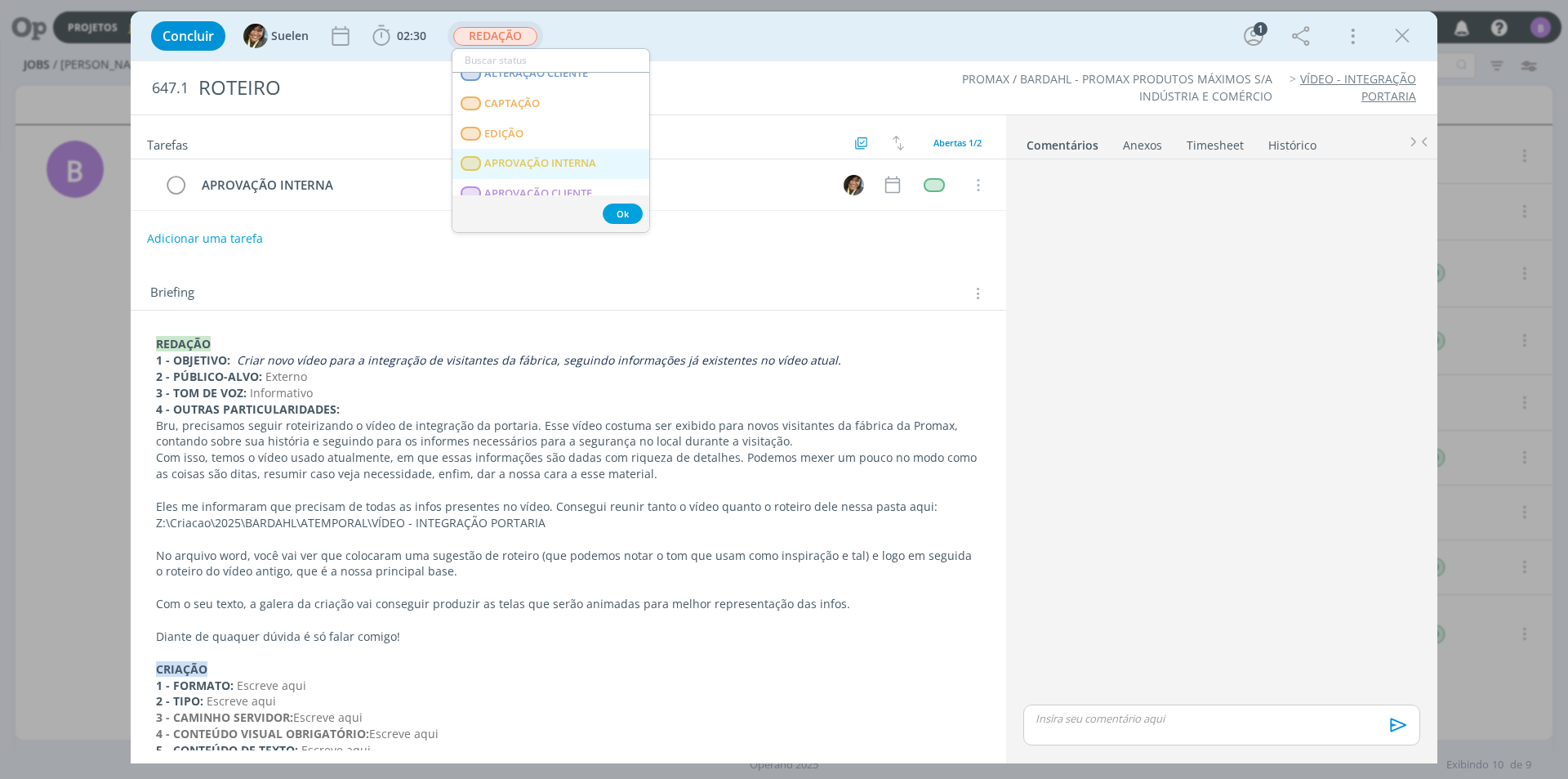
drag, startPoint x: 590, startPoint y: 157, endPoint x: 921, endPoint y: 236, distance: 340.3
click at [590, 158] on span "APROVAÇÃO INTERNA" at bounding box center [540, 163] width 112 height 13
